Goal: Information Seeking & Learning: Learn about a topic

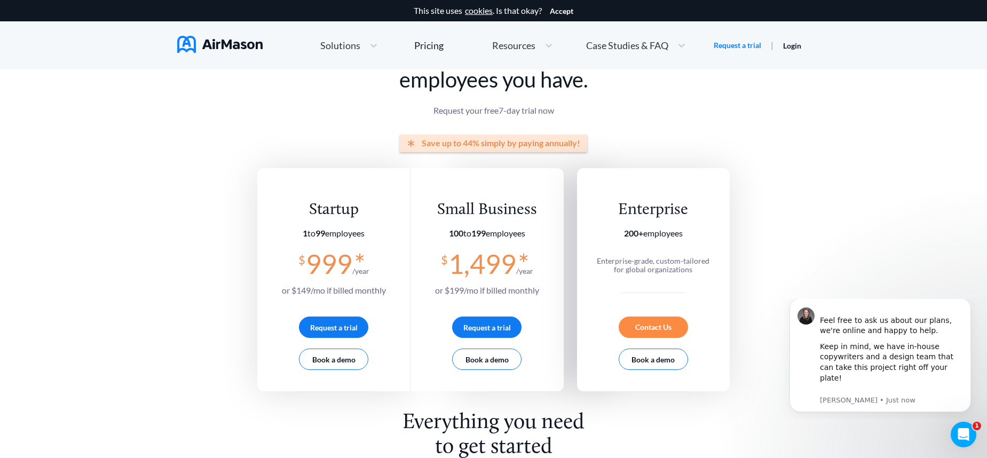
scroll to position [77, 0]
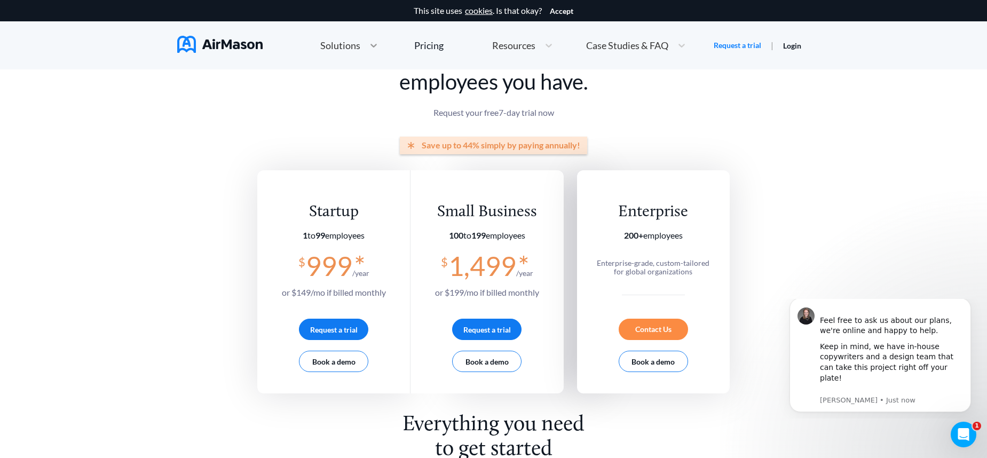
click at [370, 49] on icon at bounding box center [373, 45] width 11 height 11
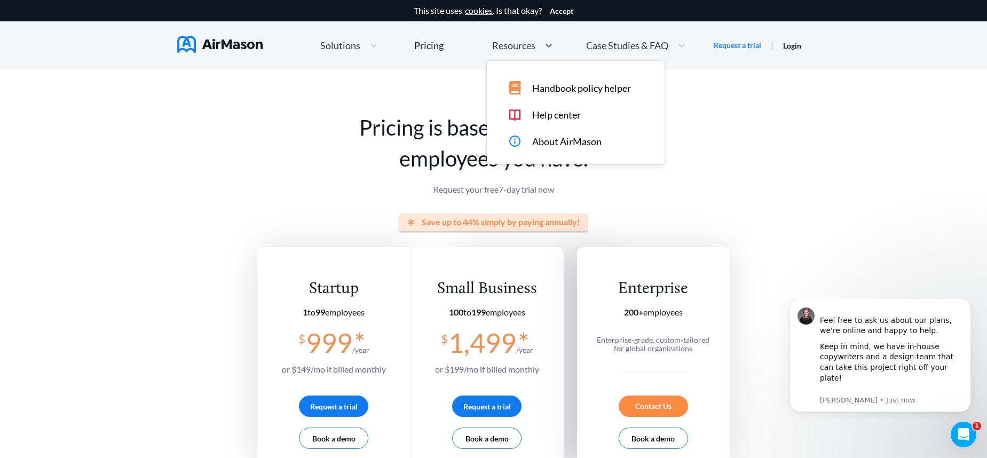
click at [535, 48] on div "Resources" at bounding box center [513, 45] width 52 height 13
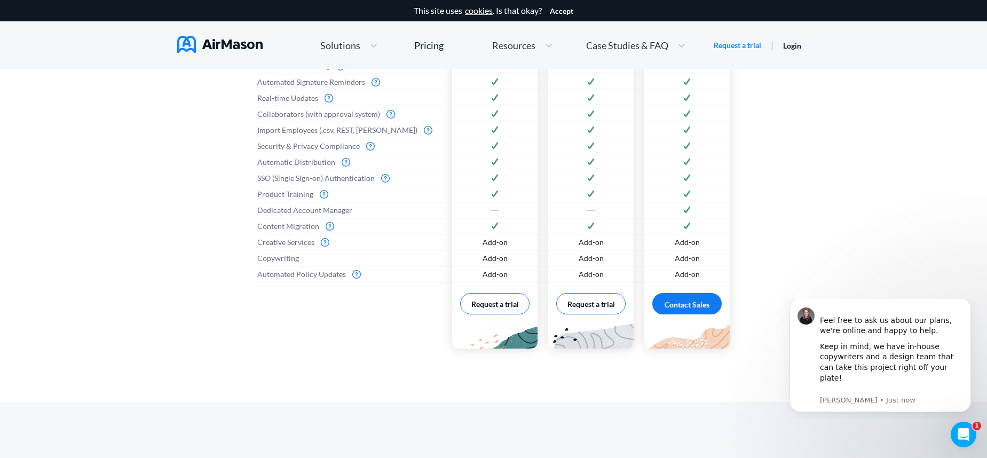
scroll to position [579, 0]
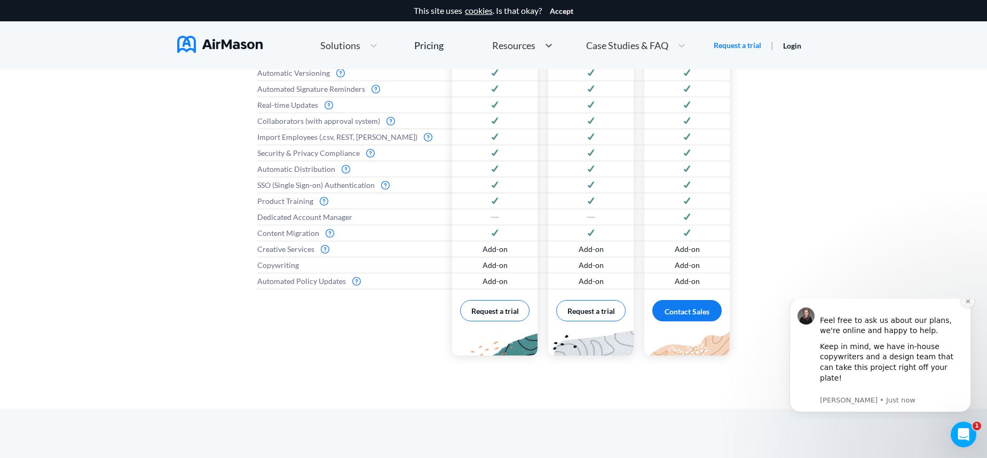
click at [970, 308] on button "Dismiss notification" at bounding box center [968, 301] width 14 height 14
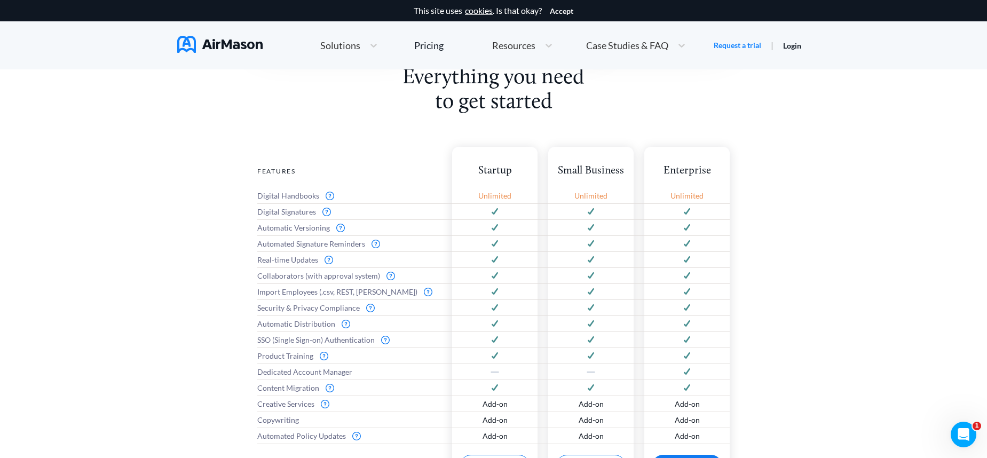
scroll to position [560, 0]
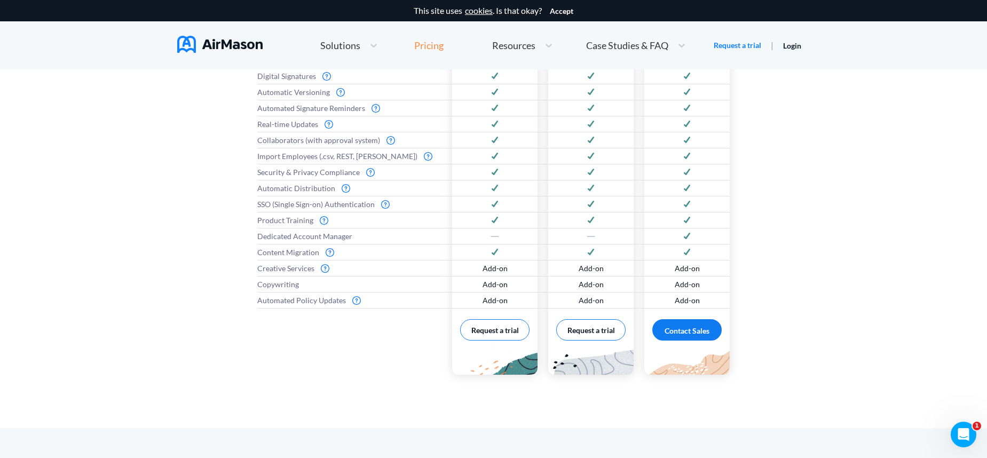
click at [428, 44] on div "Pricing" at bounding box center [428, 46] width 29 height 10
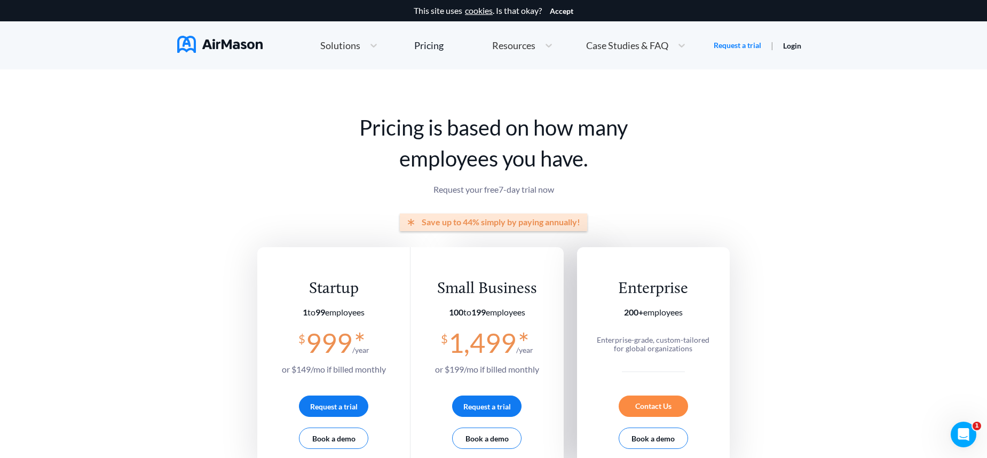
click at [359, 48] on div "Solutions" at bounding box center [339, 45] width 49 height 13
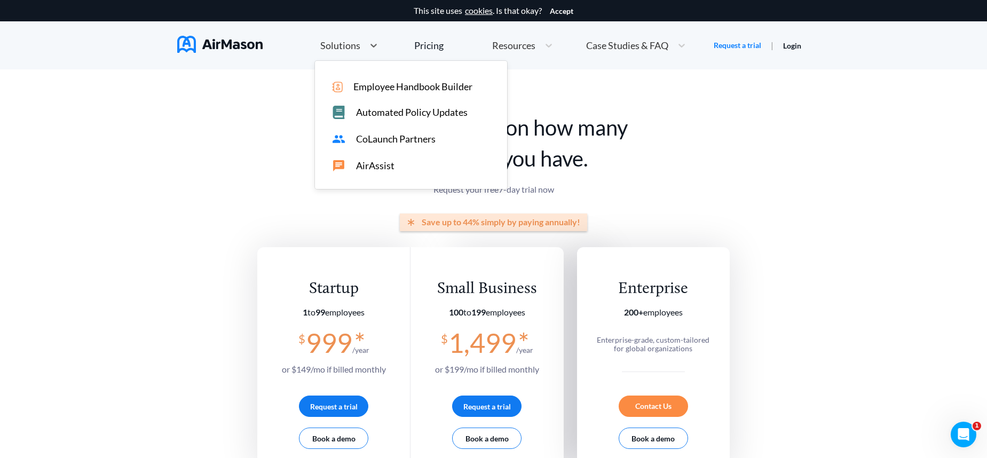
click at [404, 111] on span "Automated Policy Updates" at bounding box center [412, 112] width 112 height 11
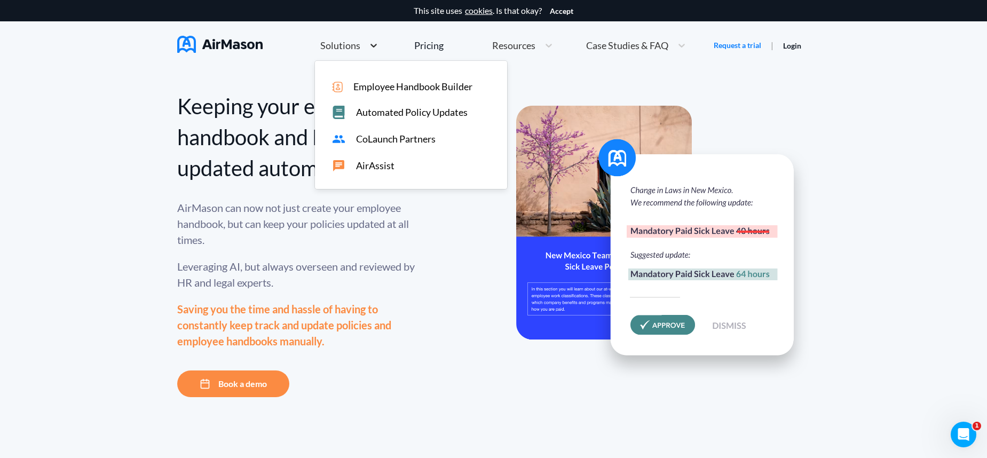
click at [370, 46] on icon at bounding box center [373, 45] width 11 height 11
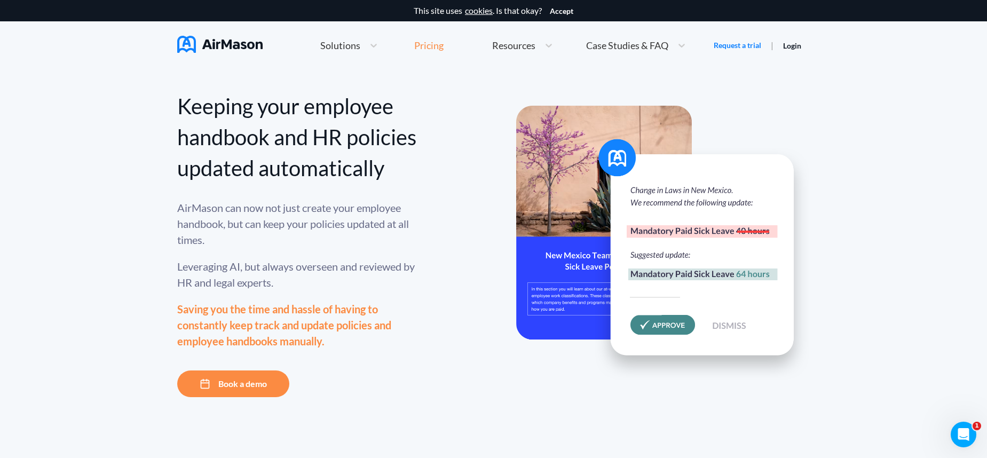
click at [437, 44] on div "Pricing" at bounding box center [428, 46] width 29 height 10
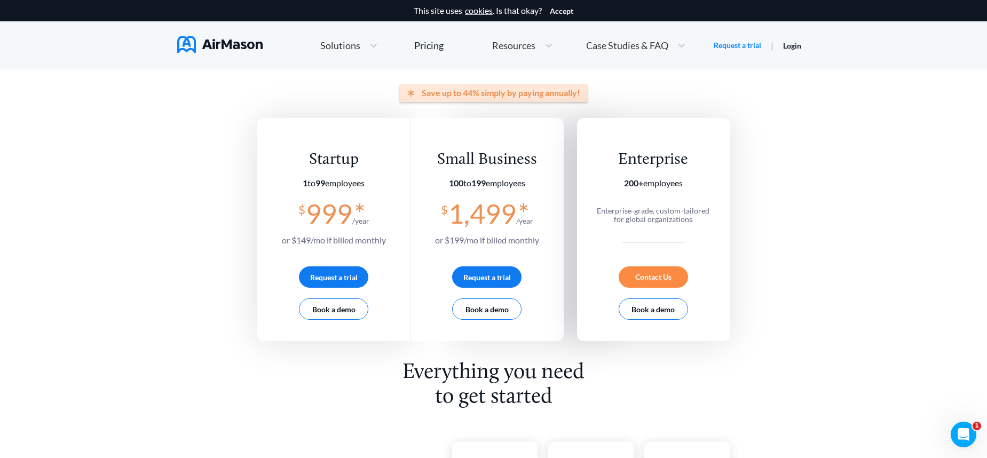
scroll to position [151, 0]
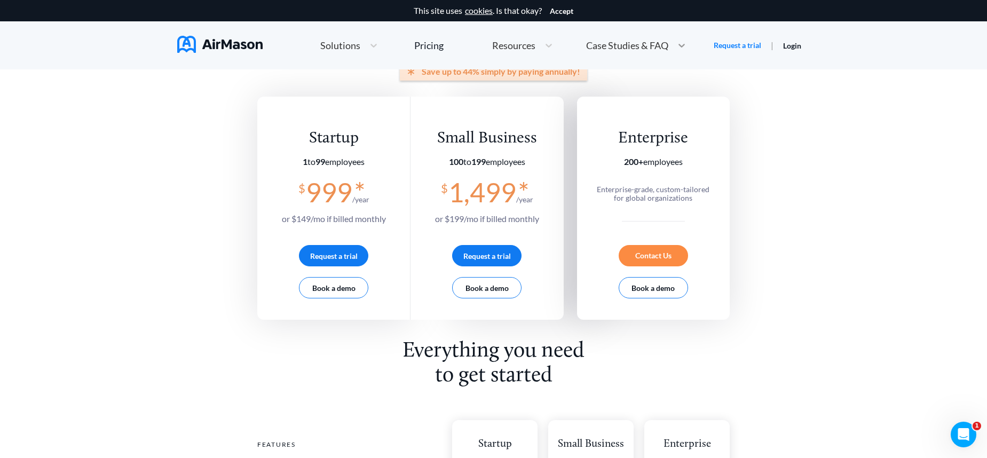
click at [681, 47] on icon at bounding box center [682, 45] width 11 height 11
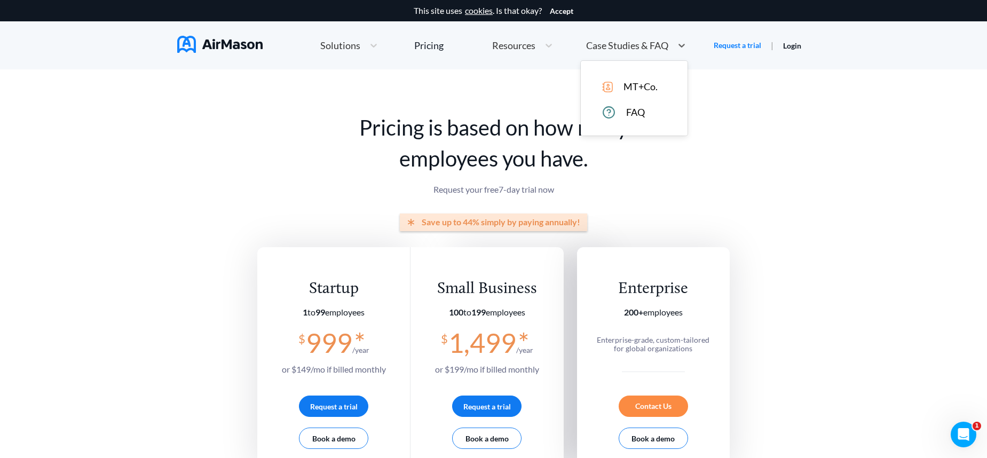
click at [636, 85] on span "MT+Co." at bounding box center [641, 86] width 34 height 11
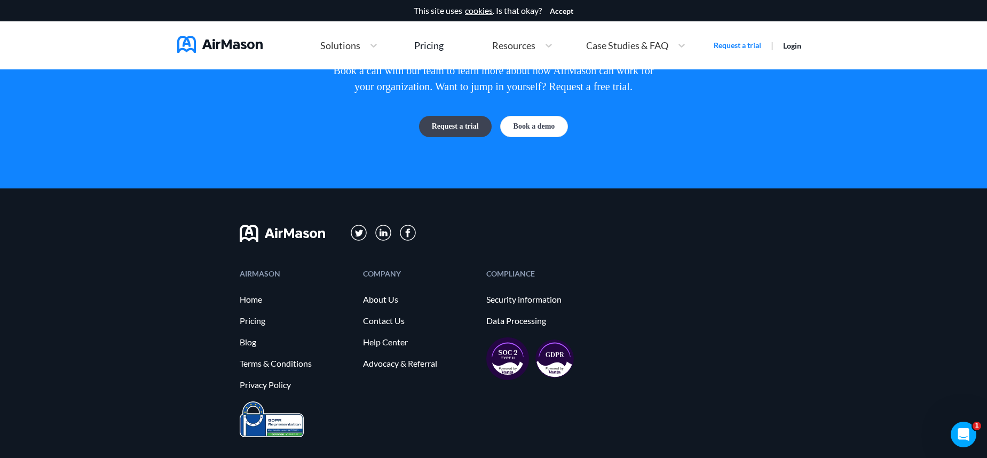
scroll to position [3011, 0]
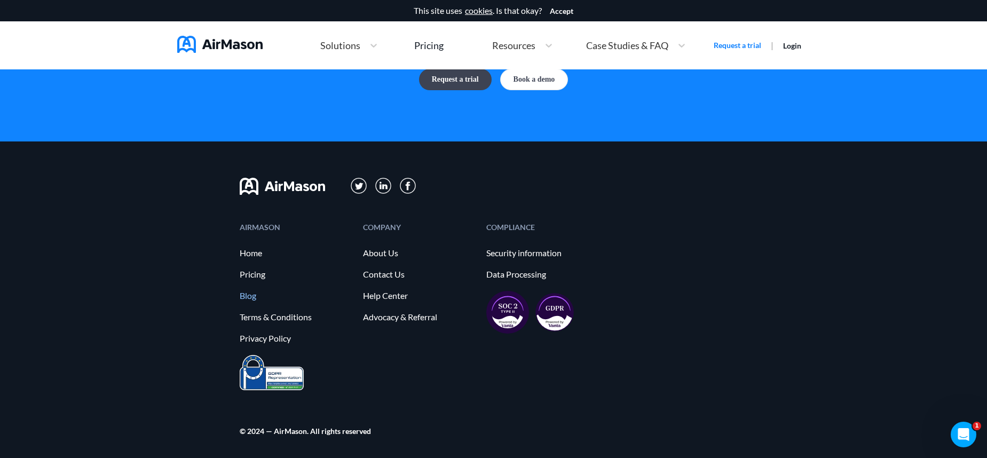
click at [253, 292] on link "Blog" at bounding box center [296, 296] width 113 height 10
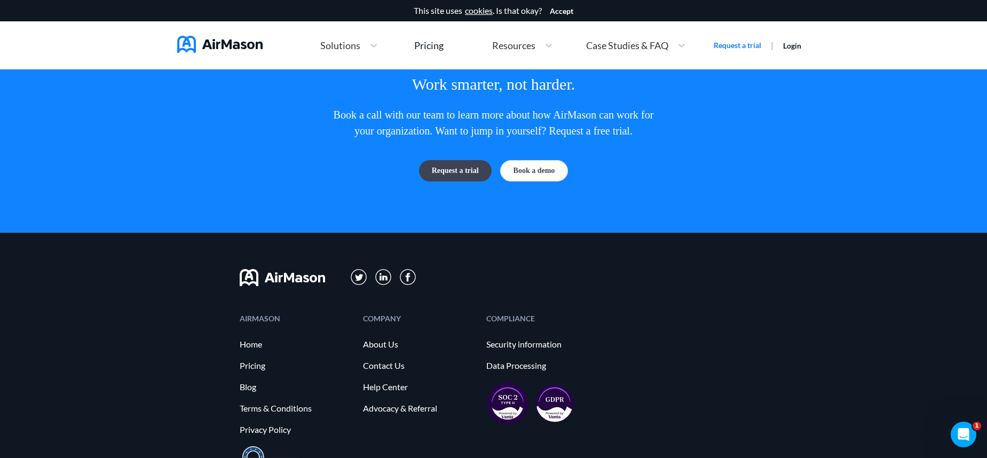
scroll to position [2959, 0]
